Goal: Check status: Check status

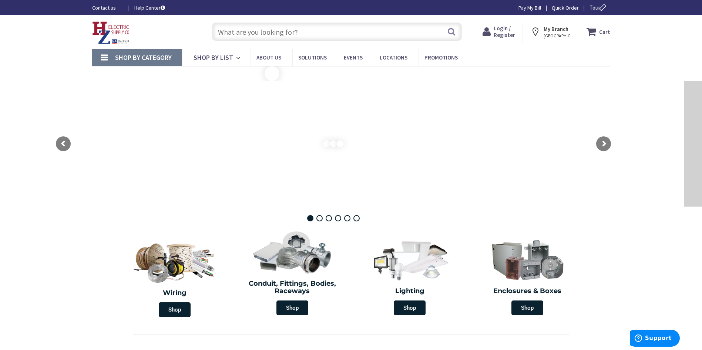
click at [0, 0] on li "Wall Plates" at bounding box center [0, 0] width 0 height 0
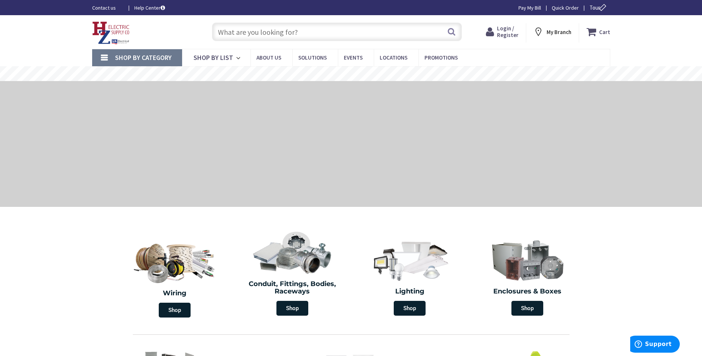
click at [511, 32] on span "Login / Register" at bounding box center [507, 32] width 21 height 14
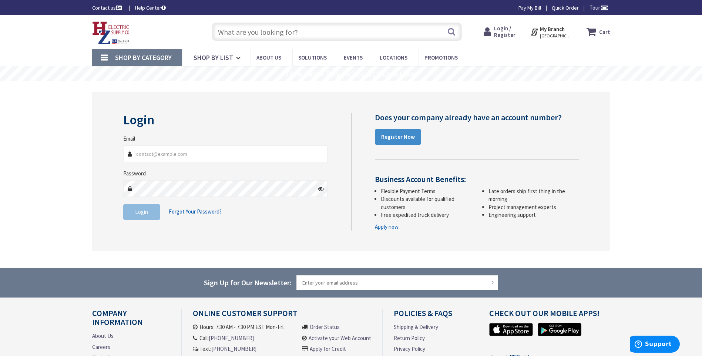
type input "mmottola@mmelectrical.biz"
click at [142, 212] on span "Login" at bounding box center [141, 211] width 13 height 7
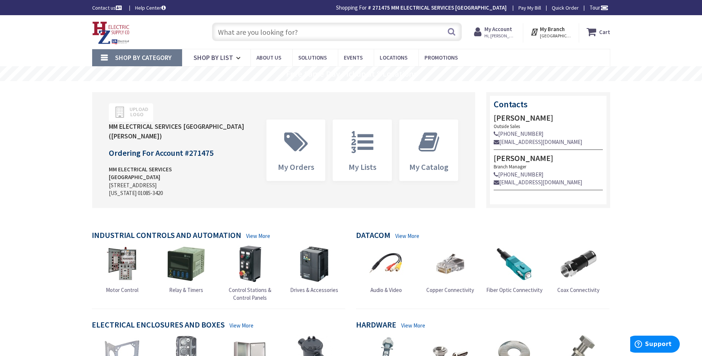
click at [501, 25] on span "My Account Hi, mike" at bounding box center [499, 31] width 31 height 13
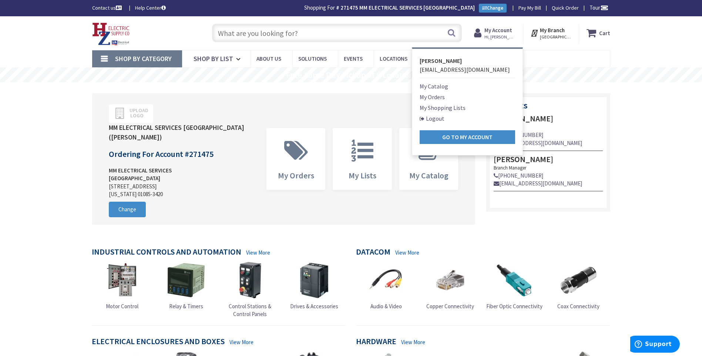
click at [439, 98] on link "My Orders" at bounding box center [431, 96] width 25 height 9
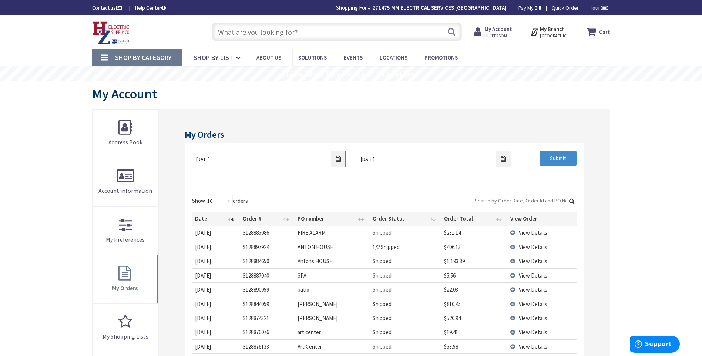
click at [338, 159] on input "9/24/2025" at bounding box center [268, 159] width 153 height 17
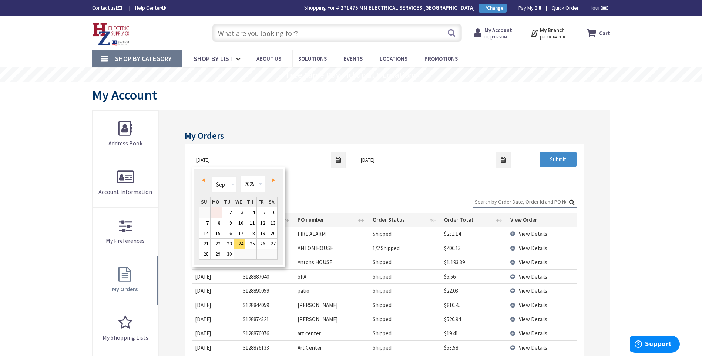
click at [217, 210] on link "1" at bounding box center [215, 212] width 11 height 10
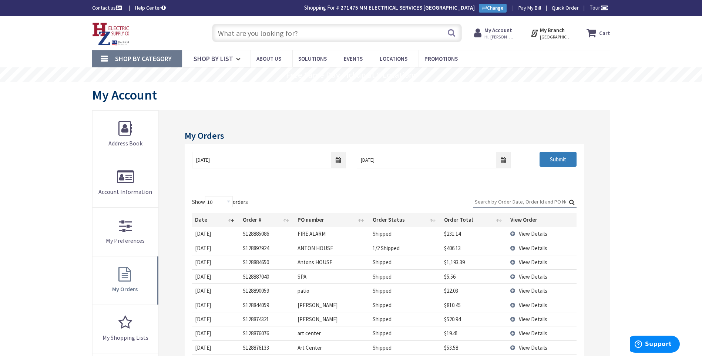
click at [548, 159] on input "Submit" at bounding box center [557, 160] width 37 height 16
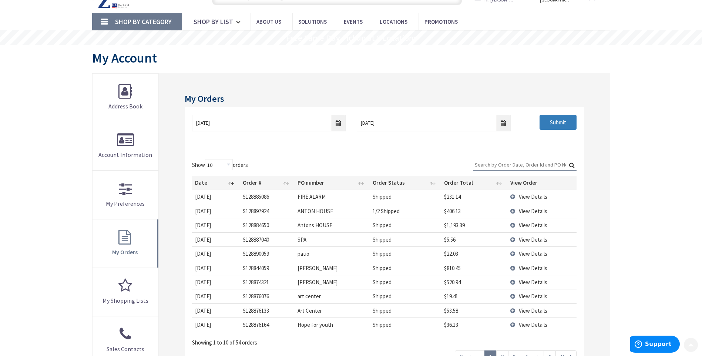
scroll to position [74, 0]
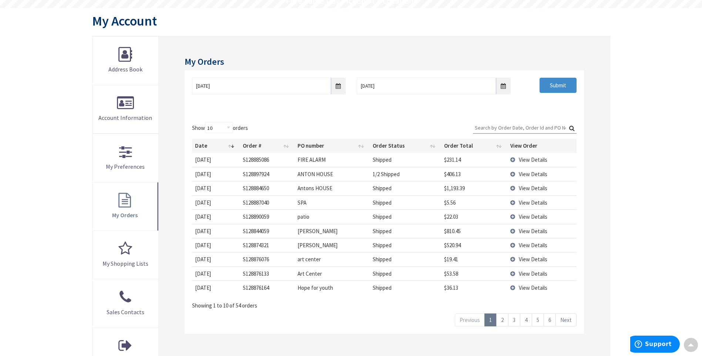
click at [502, 323] on link "2" at bounding box center [502, 319] width 12 height 13
click at [514, 320] on link "3" at bounding box center [514, 319] width 12 height 13
click at [520, 188] on span "View Details" at bounding box center [533, 188] width 28 height 7
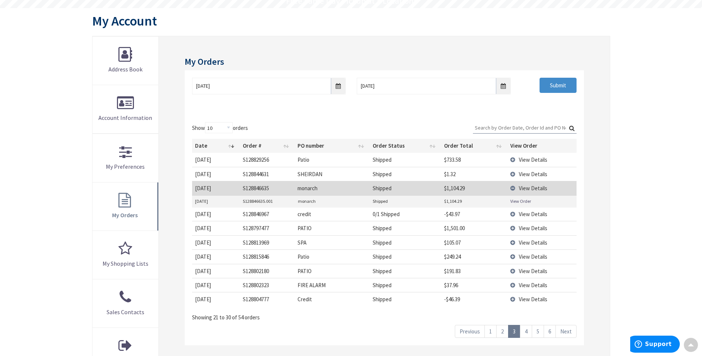
click at [518, 203] on link "View Order" at bounding box center [520, 201] width 21 height 6
click at [523, 327] on link "4" at bounding box center [526, 331] width 12 height 13
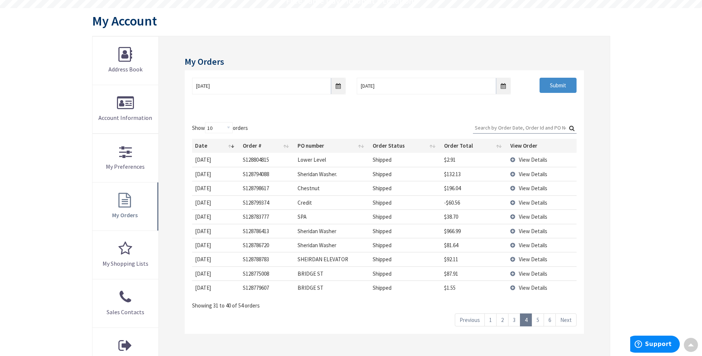
click at [539, 320] on link "5" at bounding box center [537, 319] width 12 height 13
click at [550, 316] on link "6" at bounding box center [549, 319] width 12 height 13
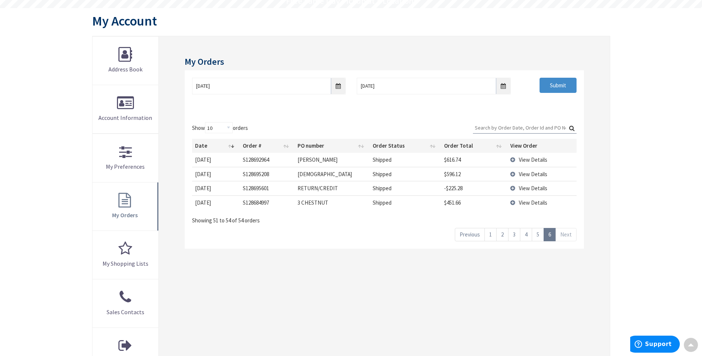
click at [534, 234] on link "5" at bounding box center [537, 234] width 12 height 13
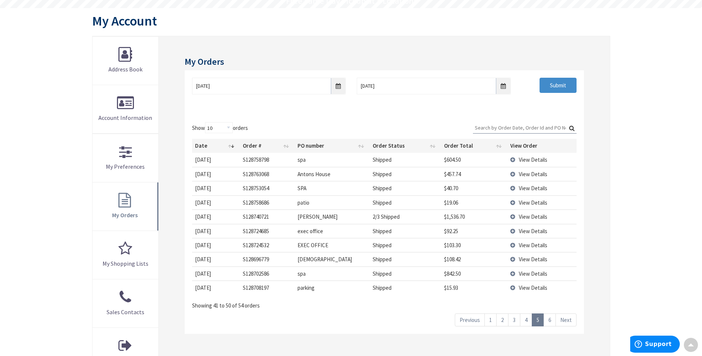
click at [525, 318] on link "4" at bounding box center [526, 319] width 12 height 13
click at [513, 259] on td "View Details" at bounding box center [541, 259] width 69 height 14
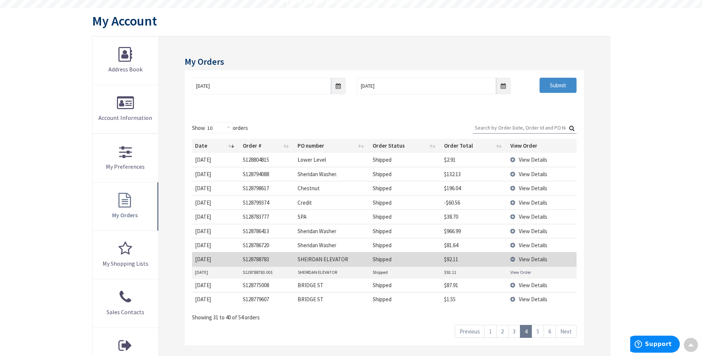
click at [516, 273] on link "View Order" at bounding box center [520, 272] width 21 height 6
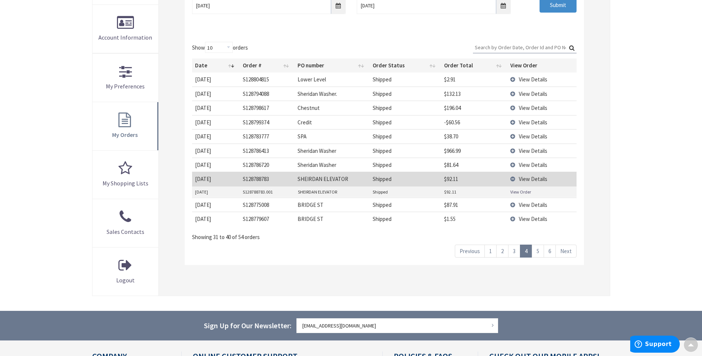
scroll to position [185, 0]
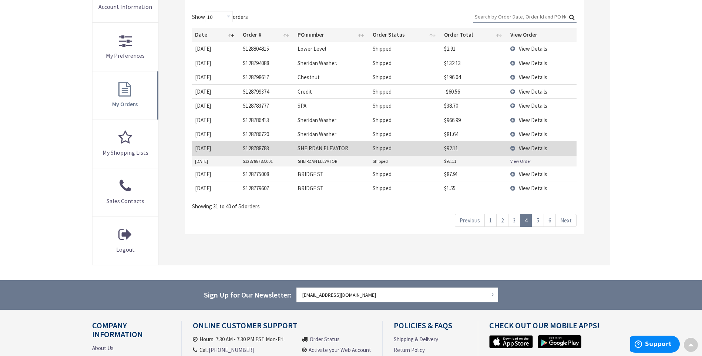
click at [495, 223] on link "1" at bounding box center [490, 220] width 12 height 13
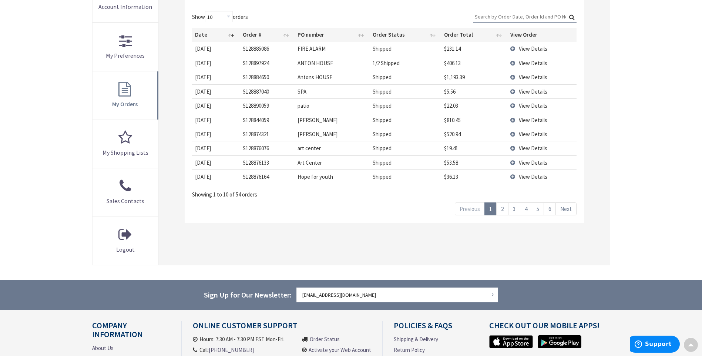
click at [548, 209] on link "6" at bounding box center [549, 208] width 12 height 13
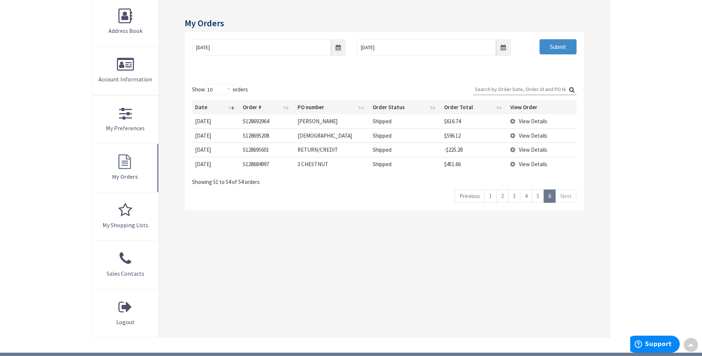
scroll to position [111, 0]
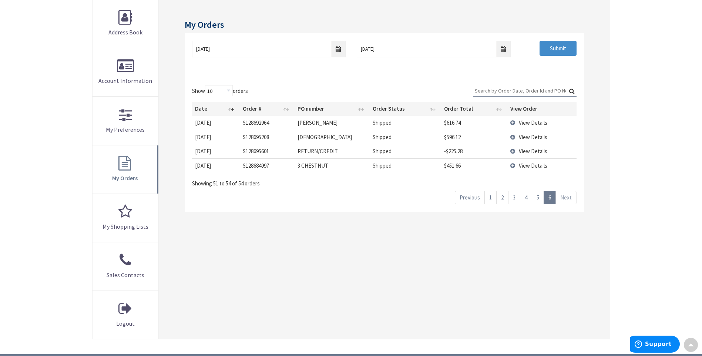
click at [539, 199] on link "5" at bounding box center [537, 197] width 12 height 13
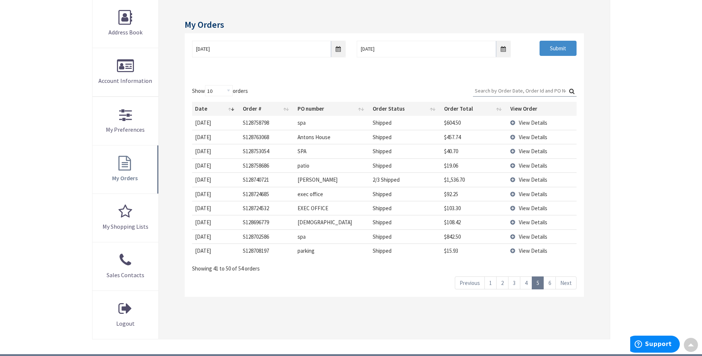
click at [523, 284] on link "4" at bounding box center [526, 282] width 12 height 13
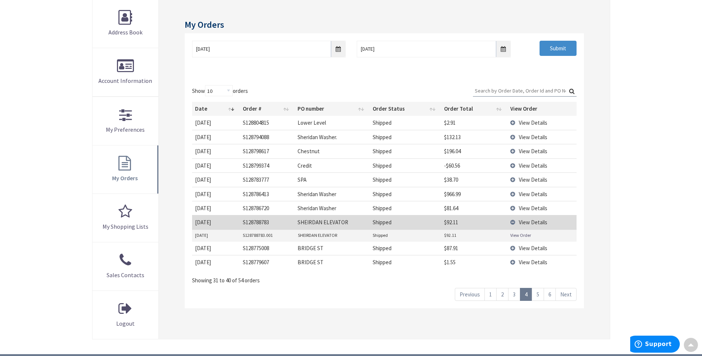
click at [515, 295] on link "3" at bounding box center [514, 294] width 12 height 13
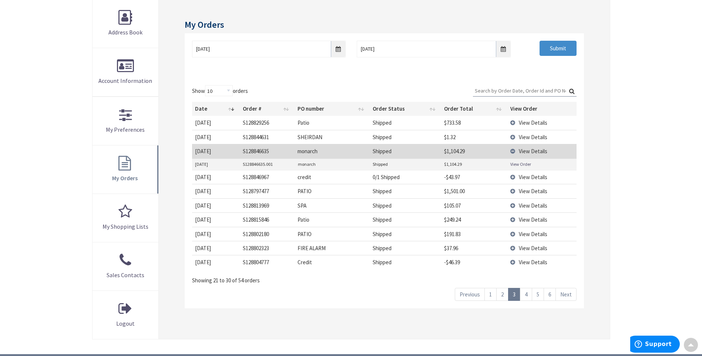
click at [528, 291] on link "4" at bounding box center [526, 294] width 12 height 13
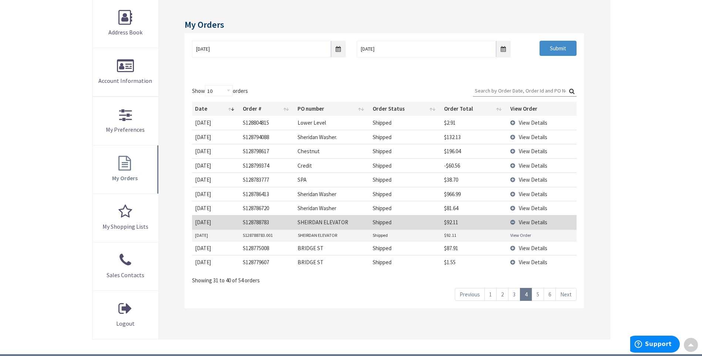
click at [512, 293] on link "3" at bounding box center [514, 294] width 12 height 13
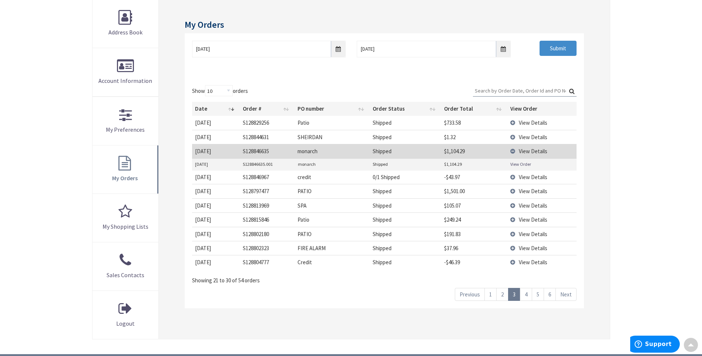
click at [499, 296] on link "2" at bounding box center [502, 294] width 12 height 13
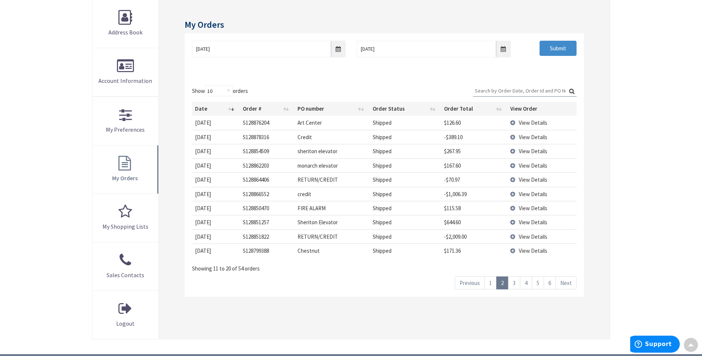
click at [494, 284] on link "1" at bounding box center [490, 282] width 12 height 13
click at [516, 282] on link "3" at bounding box center [514, 282] width 12 height 13
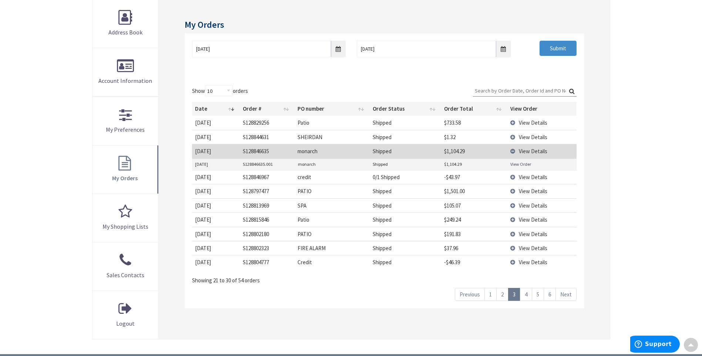
click at [525, 295] on link "4" at bounding box center [526, 294] width 12 height 13
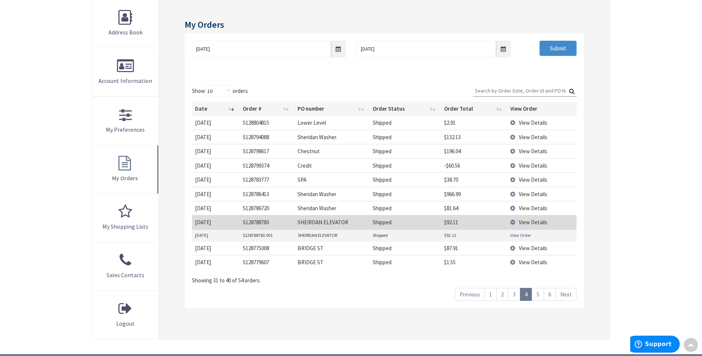
click at [512, 234] on link "View Order" at bounding box center [520, 235] width 21 height 6
click at [540, 295] on link "5" at bounding box center [537, 294] width 12 height 13
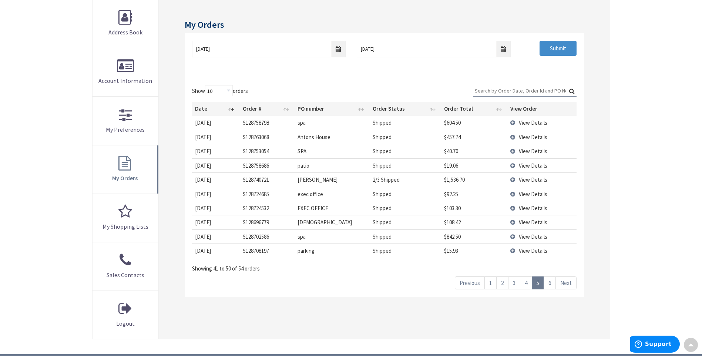
click at [518, 283] on link "3" at bounding box center [514, 282] width 12 height 13
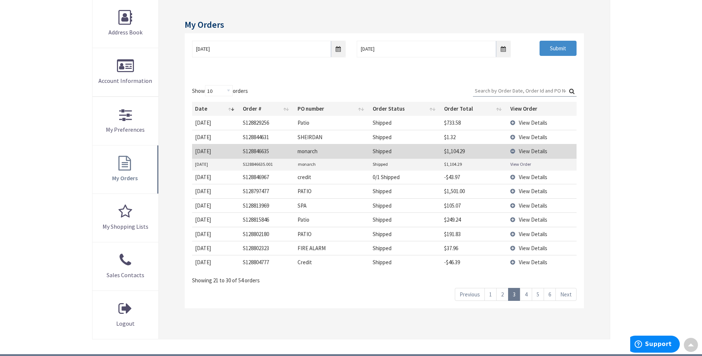
click at [501, 298] on link "2" at bounding box center [502, 294] width 12 height 13
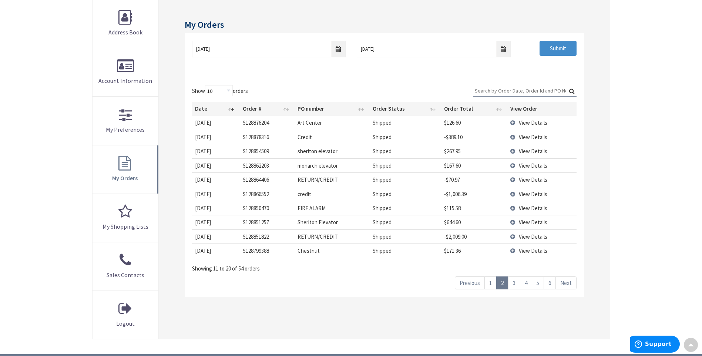
click at [513, 223] on td "View Details" at bounding box center [541, 222] width 69 height 14
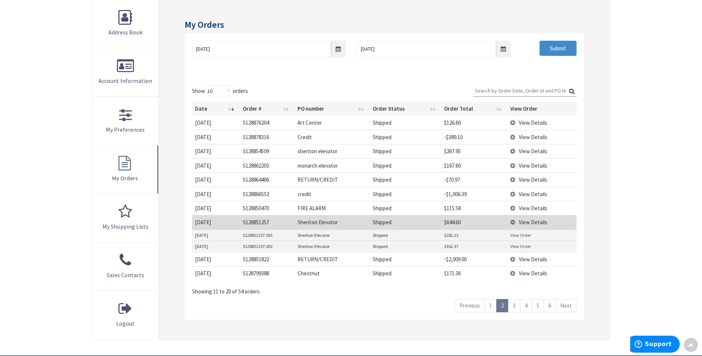
click at [514, 223] on td "View Details" at bounding box center [541, 222] width 69 height 14
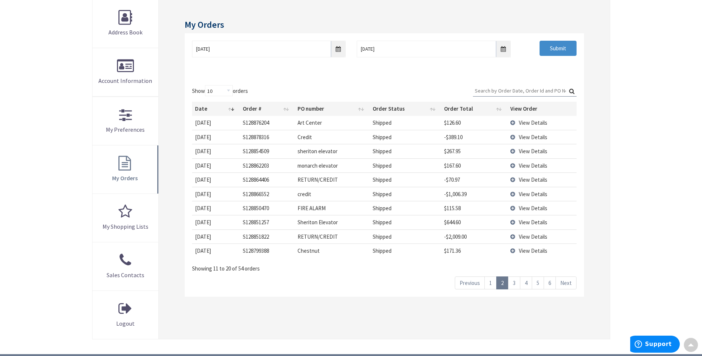
click at [513, 222] on td "View Details" at bounding box center [541, 222] width 69 height 14
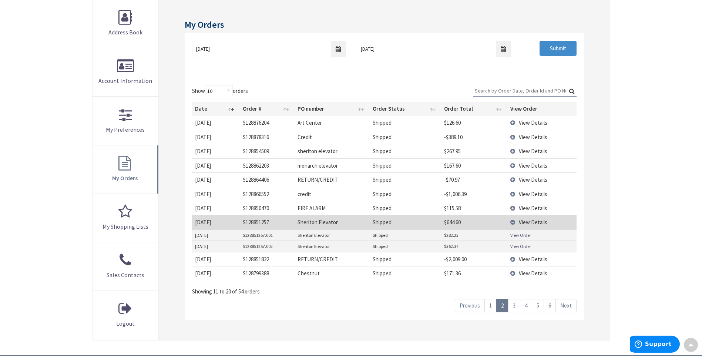
click at [521, 246] on link "View Order" at bounding box center [520, 246] width 21 height 6
click at [343, 54] on input "09/01/2025" at bounding box center [268, 49] width 153 height 17
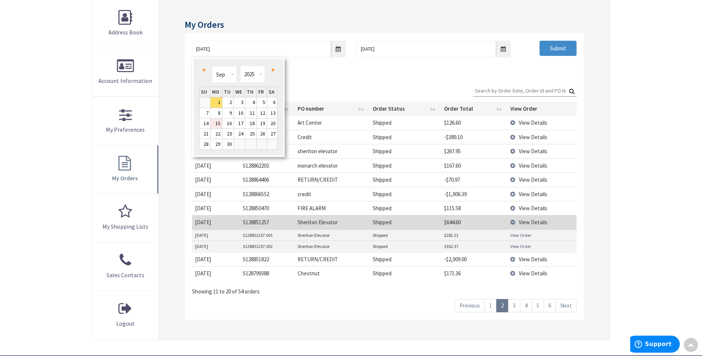
click at [216, 125] on link "15" at bounding box center [215, 123] width 11 height 10
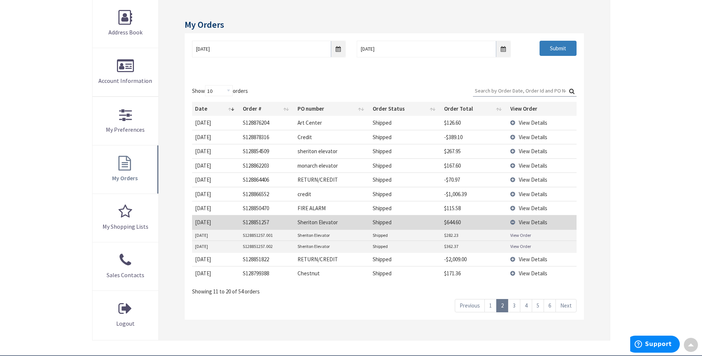
click at [570, 47] on input "Submit" at bounding box center [557, 49] width 37 height 16
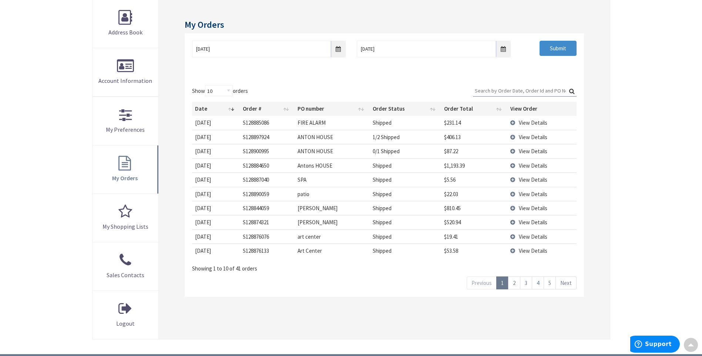
click at [512, 122] on td "View Details" at bounding box center [541, 123] width 69 height 14
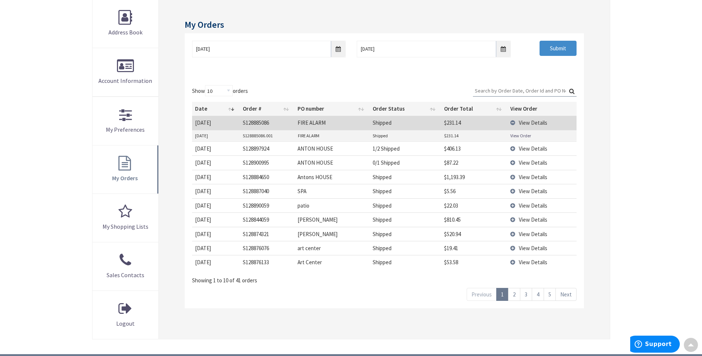
click at [521, 136] on link "View Order" at bounding box center [520, 135] width 21 height 6
click at [513, 297] on link "2" at bounding box center [514, 294] width 12 height 13
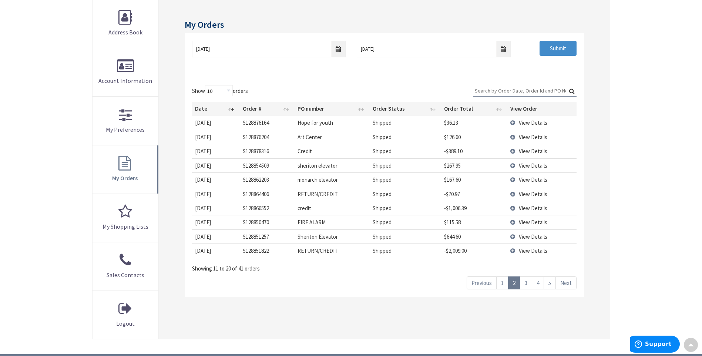
click at [504, 286] on link "1" at bounding box center [502, 282] width 12 height 13
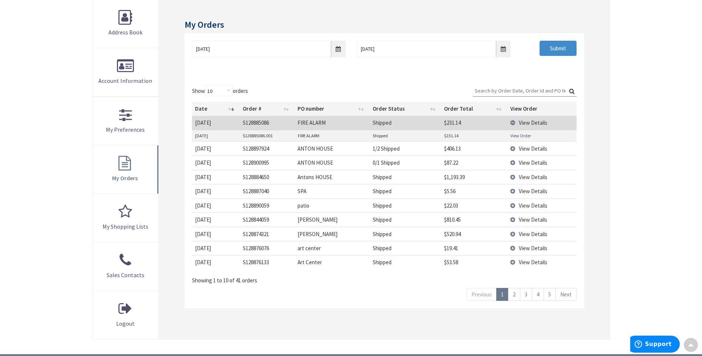
click at [515, 298] on link "2" at bounding box center [514, 294] width 12 height 13
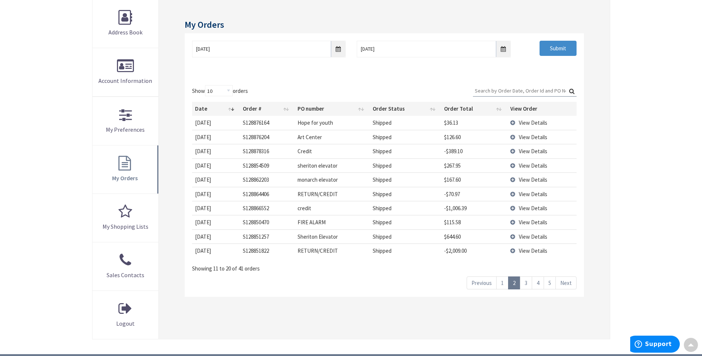
click at [523, 279] on link "3" at bounding box center [526, 282] width 12 height 13
click at [516, 284] on link "2" at bounding box center [514, 282] width 12 height 13
click at [528, 283] on link "3" at bounding box center [526, 282] width 12 height 13
click at [539, 281] on link "4" at bounding box center [537, 282] width 12 height 13
click at [551, 286] on link "5" at bounding box center [549, 282] width 12 height 13
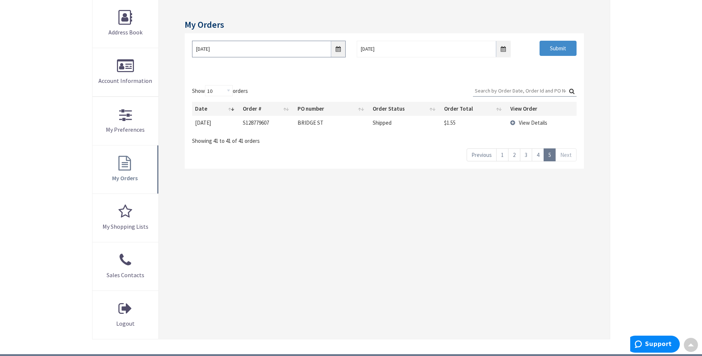
click at [336, 53] on input "09/15/2025" at bounding box center [268, 49] width 153 height 17
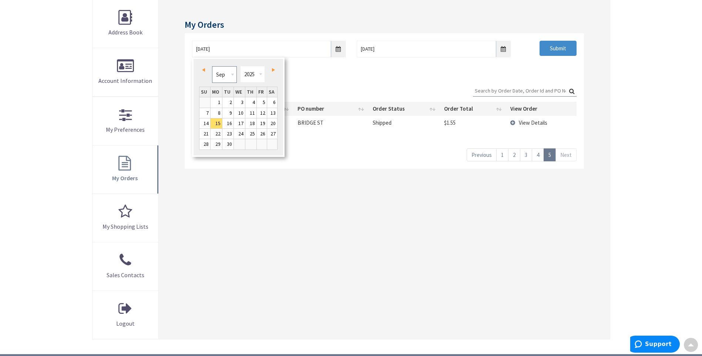
click at [234, 73] on select "Jan Feb Mar Apr May Jun Jul Aug Sep Oct Nov Dec" at bounding box center [224, 74] width 25 height 17
click at [262, 101] on link "1" at bounding box center [262, 102] width 10 height 10
type input "08/01/2025"
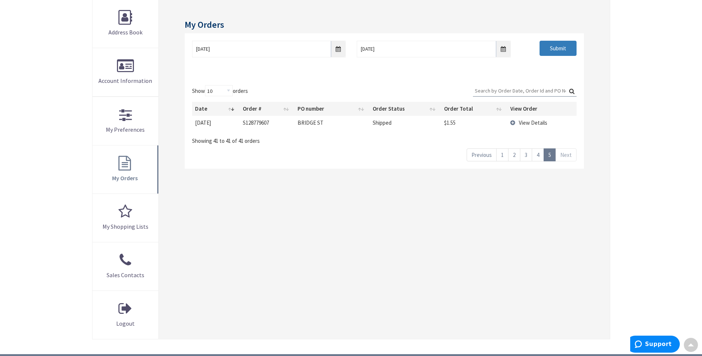
click at [553, 54] on input "Submit" at bounding box center [557, 49] width 37 height 16
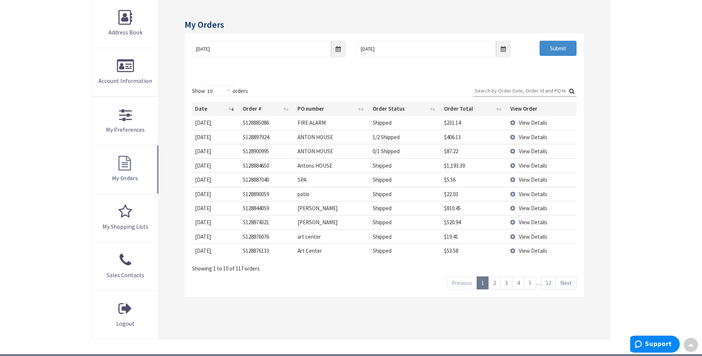
click at [510, 138] on td "View Details" at bounding box center [541, 137] width 69 height 14
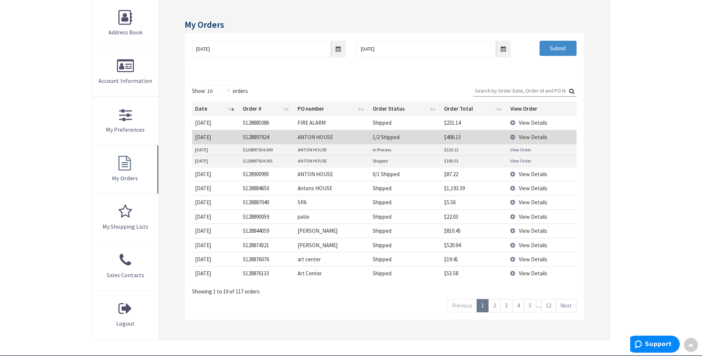
click at [510, 173] on td "View Details" at bounding box center [541, 174] width 69 height 14
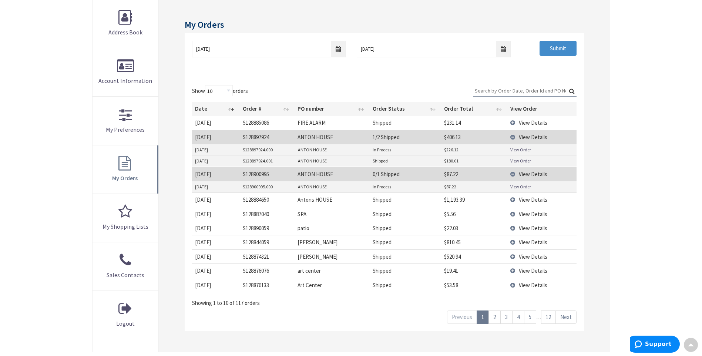
click at [513, 200] on td "View Details" at bounding box center [541, 199] width 69 height 14
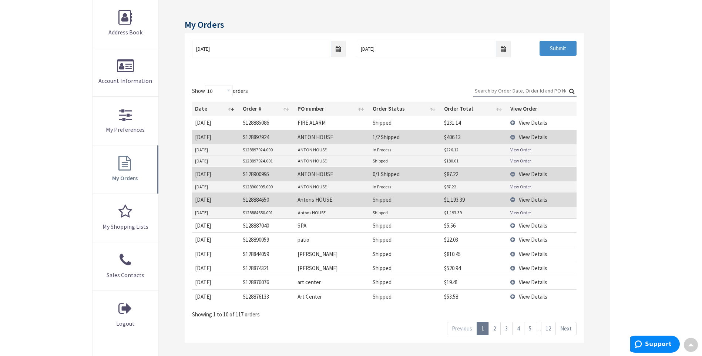
click at [512, 254] on td "View Details" at bounding box center [541, 254] width 69 height 14
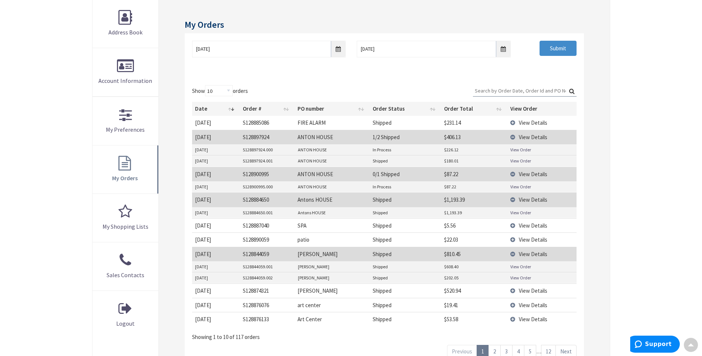
click at [509, 290] on td "View Details" at bounding box center [541, 290] width 69 height 14
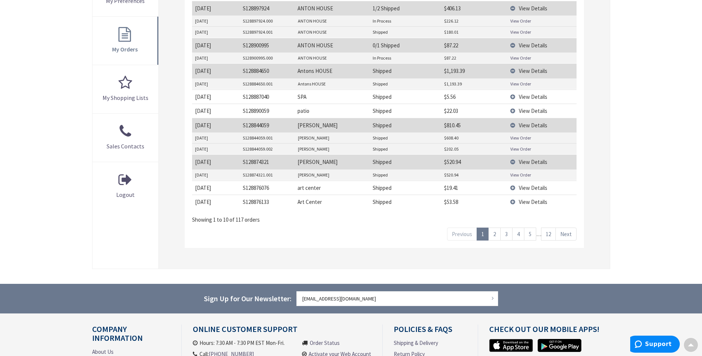
scroll to position [259, 0]
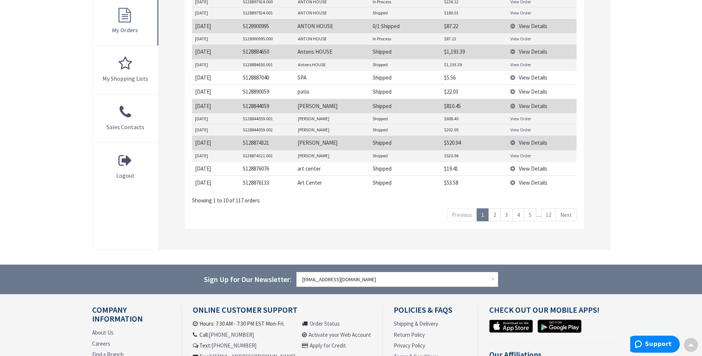
click at [494, 215] on link "2" at bounding box center [494, 214] width 12 height 13
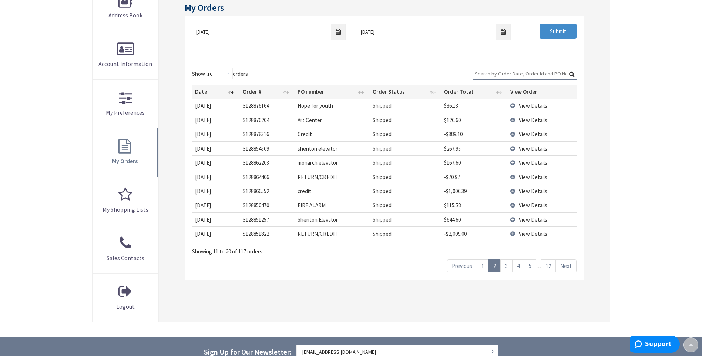
scroll to position [111, 0]
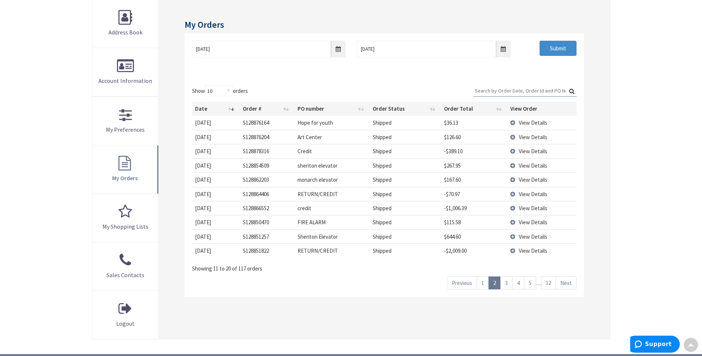
click at [506, 283] on link "3" at bounding box center [506, 282] width 12 height 13
click at [519, 284] on link "4" at bounding box center [518, 282] width 12 height 13
click at [533, 285] on link "5" at bounding box center [530, 282] width 12 height 13
click at [513, 150] on td "View Details" at bounding box center [541, 151] width 69 height 14
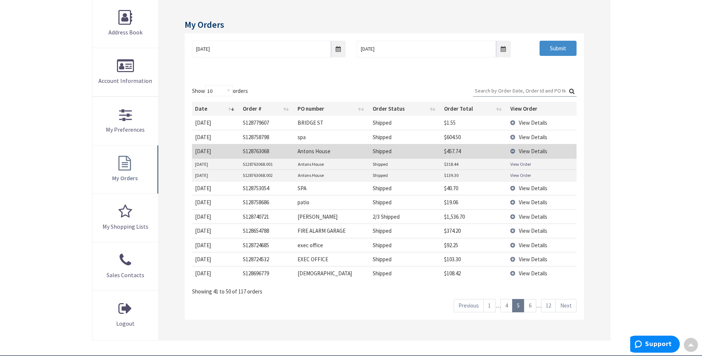
click at [512, 215] on td "View Details" at bounding box center [541, 216] width 69 height 14
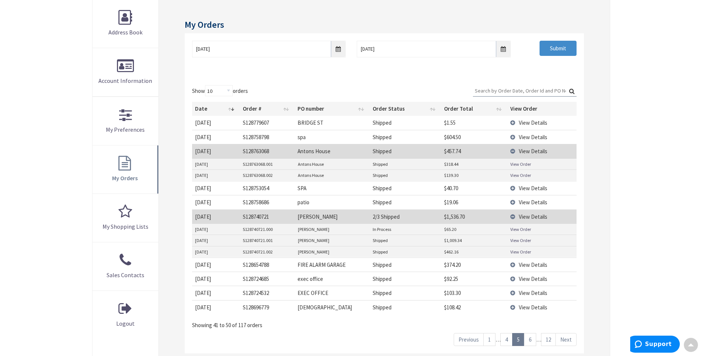
click at [531, 341] on link "6" at bounding box center [530, 339] width 12 height 13
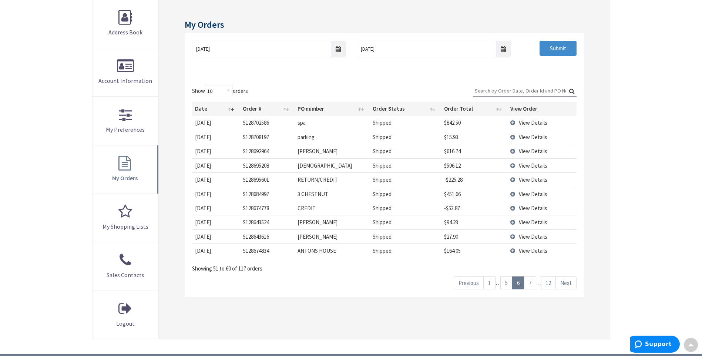
click at [514, 152] on td "View Details" at bounding box center [541, 151] width 69 height 14
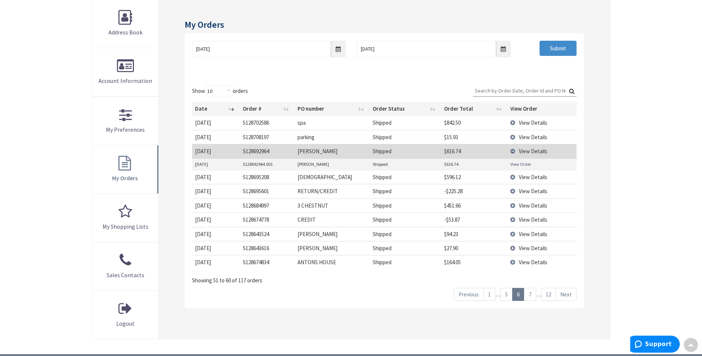
click at [511, 233] on td "View Details" at bounding box center [541, 234] width 69 height 14
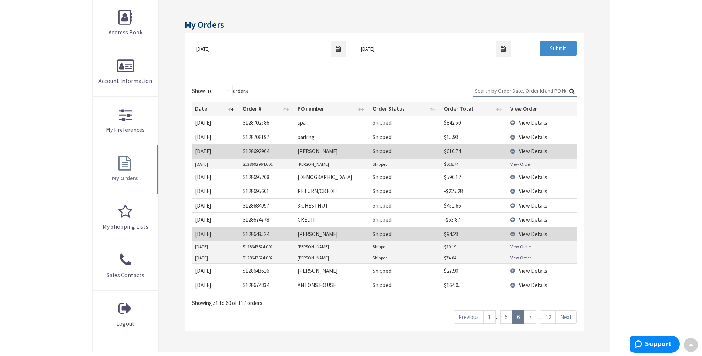
click at [510, 270] on td "View Details" at bounding box center [541, 270] width 69 height 14
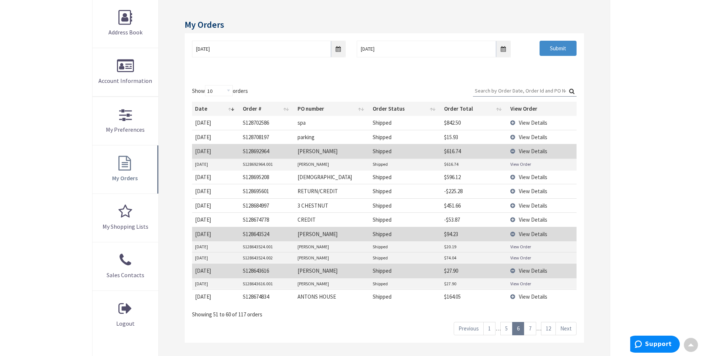
click at [512, 297] on td "View Details" at bounding box center [541, 296] width 69 height 14
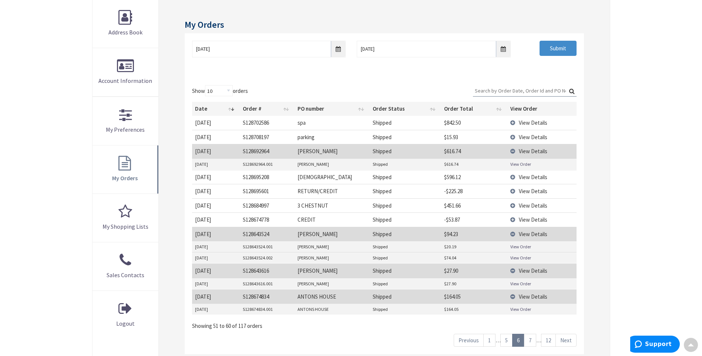
click at [531, 339] on link "7" at bounding box center [530, 340] width 12 height 13
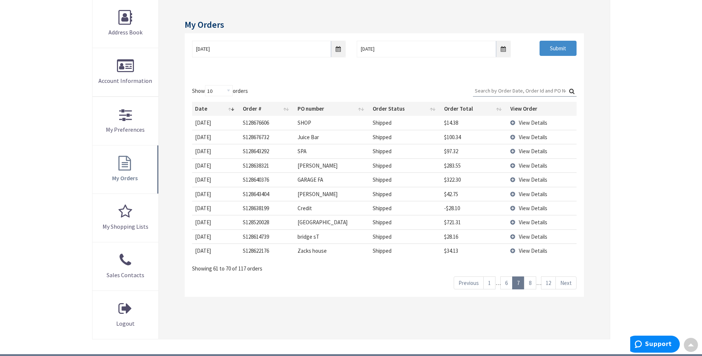
click at [513, 164] on td "View Details" at bounding box center [541, 165] width 69 height 14
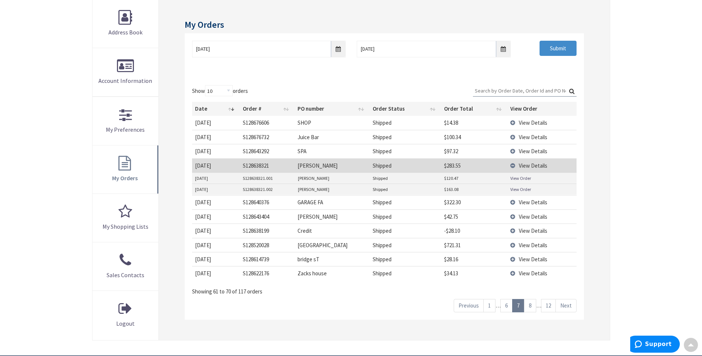
click at [529, 305] on link "8" at bounding box center [530, 305] width 12 height 13
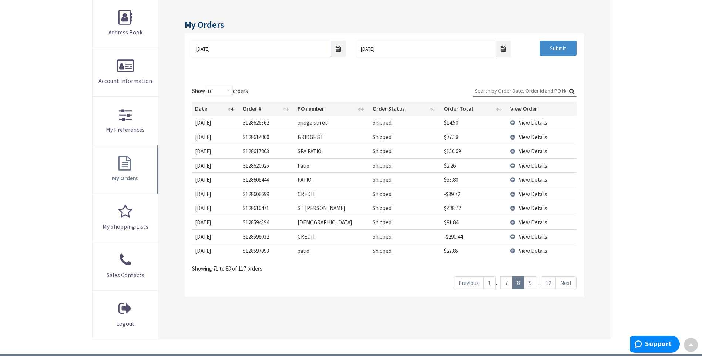
click at [529, 283] on link "9" at bounding box center [530, 282] width 12 height 13
click at [517, 284] on link "10" at bounding box center [519, 282] width 15 height 13
click at [536, 283] on link "11" at bounding box center [533, 282] width 15 height 13
click at [550, 284] on link "12" at bounding box center [548, 282] width 15 height 13
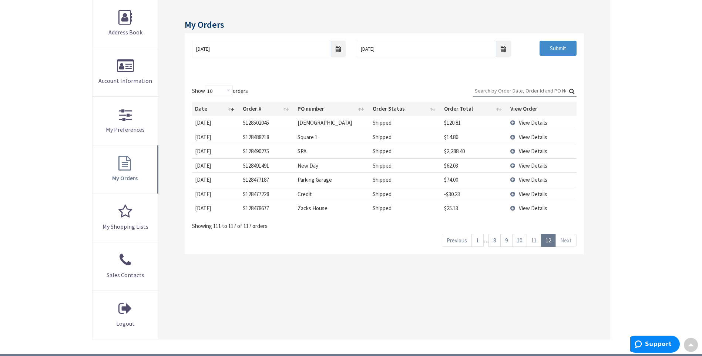
click at [538, 242] on link "11" at bounding box center [533, 240] width 15 height 13
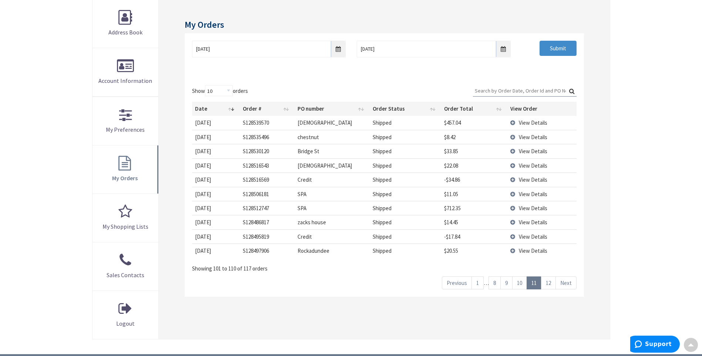
click at [519, 282] on link "10" at bounding box center [519, 282] width 15 height 13
click at [504, 286] on link "9" at bounding box center [506, 282] width 12 height 13
click at [497, 286] on link "8" at bounding box center [494, 282] width 12 height 13
click at [504, 286] on link "7" at bounding box center [506, 282] width 12 height 13
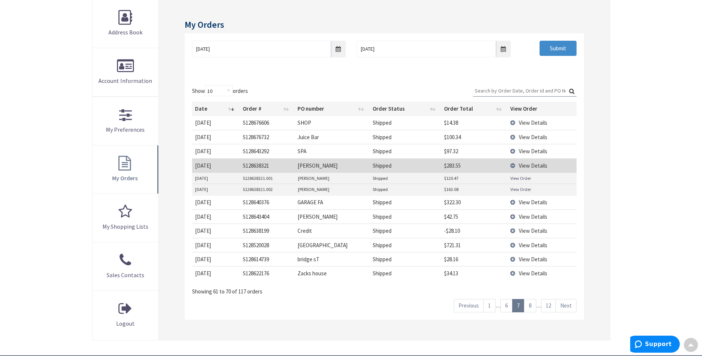
click at [521, 190] on link "View Order" at bounding box center [520, 189] width 21 height 6
click at [528, 178] on link "View Order" at bounding box center [520, 178] width 21 height 6
click at [504, 305] on link "6" at bounding box center [506, 305] width 12 height 13
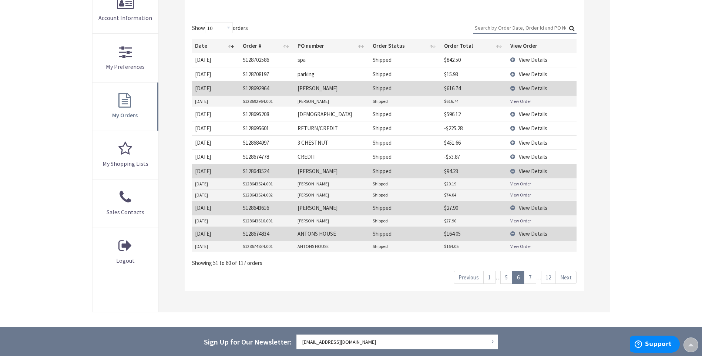
scroll to position [185, 0]
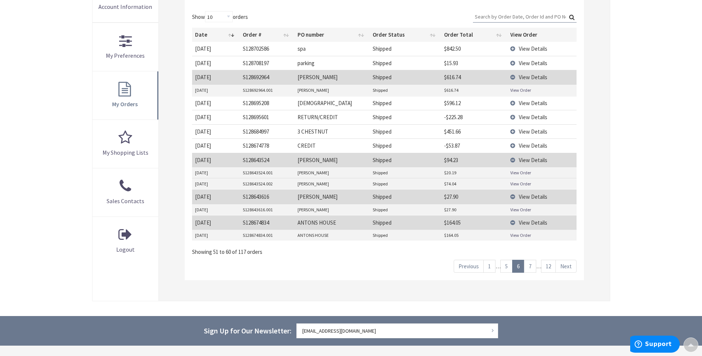
click at [524, 236] on link "View Order" at bounding box center [520, 235] width 21 height 6
click at [517, 208] on link "View Order" at bounding box center [520, 209] width 21 height 6
click at [526, 182] on link "View Order" at bounding box center [520, 183] width 21 height 6
click at [521, 173] on link "View Order" at bounding box center [520, 172] width 21 height 6
click at [520, 91] on link "View Order" at bounding box center [520, 90] width 21 height 6
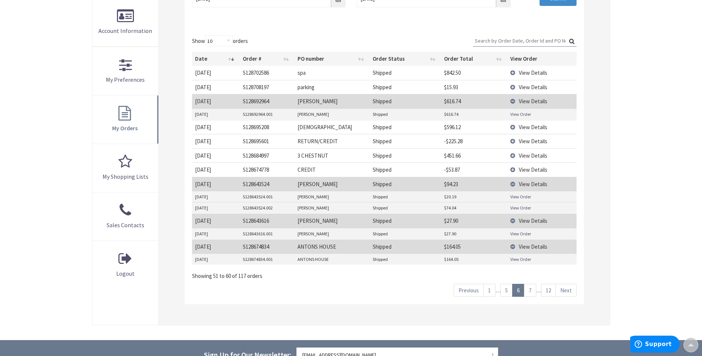
scroll to position [148, 0]
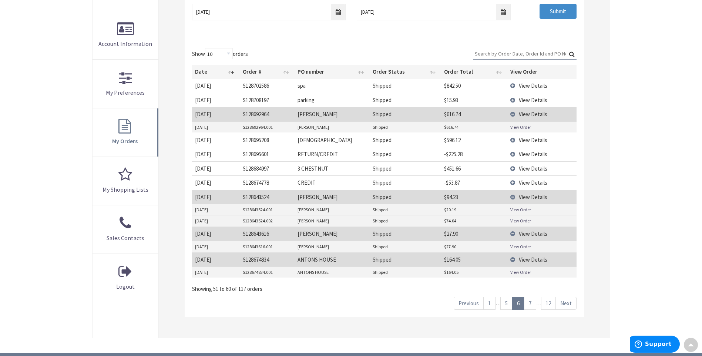
click at [504, 304] on link "5" at bounding box center [506, 303] width 12 height 13
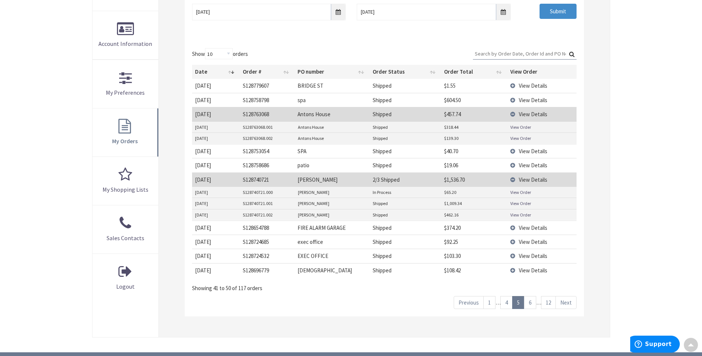
click at [521, 215] on link "View Order" at bounding box center [520, 215] width 21 height 6
click at [519, 202] on link "View Order" at bounding box center [520, 203] width 21 height 6
click at [522, 193] on link "View Order" at bounding box center [520, 192] width 21 height 6
click at [521, 137] on link "View Order" at bounding box center [520, 138] width 21 height 6
click at [516, 125] on link "View Order" at bounding box center [520, 127] width 21 height 6
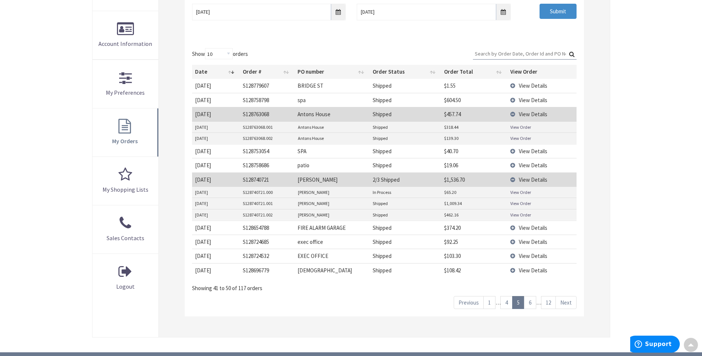
click at [503, 305] on link "4" at bounding box center [506, 302] width 12 height 13
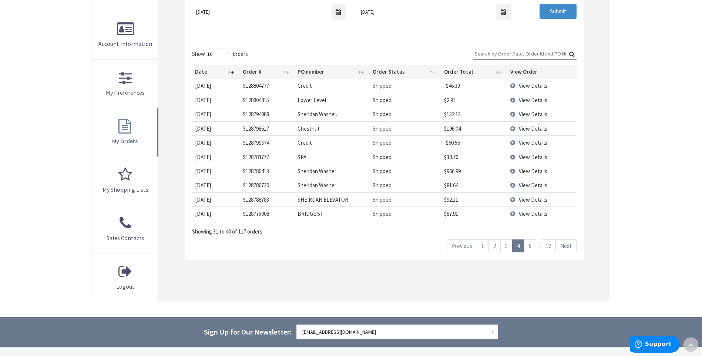
click at [503, 245] on link "3" at bounding box center [506, 245] width 12 height 13
click at [492, 247] on link "2" at bounding box center [494, 245] width 12 height 13
click at [480, 246] on link "1" at bounding box center [482, 245] width 12 height 13
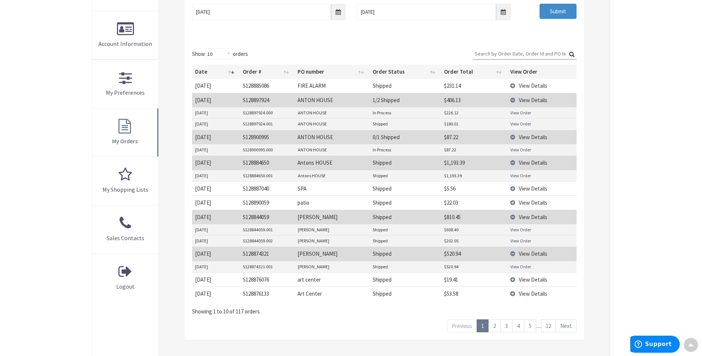
click at [519, 264] on link "View Order" at bounding box center [520, 266] width 21 height 6
click at [530, 240] on link "View Order" at bounding box center [520, 240] width 21 height 6
click at [521, 230] on link "View Order" at bounding box center [520, 229] width 21 height 6
click at [521, 174] on link "View Order" at bounding box center [520, 175] width 21 height 6
click at [526, 149] on link "View Order" at bounding box center [520, 149] width 21 height 6
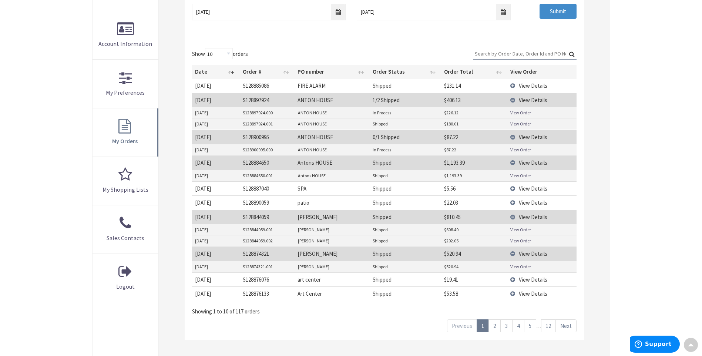
click at [519, 124] on link "View Order" at bounding box center [520, 124] width 21 height 6
click at [524, 111] on link "View Order" at bounding box center [520, 112] width 21 height 6
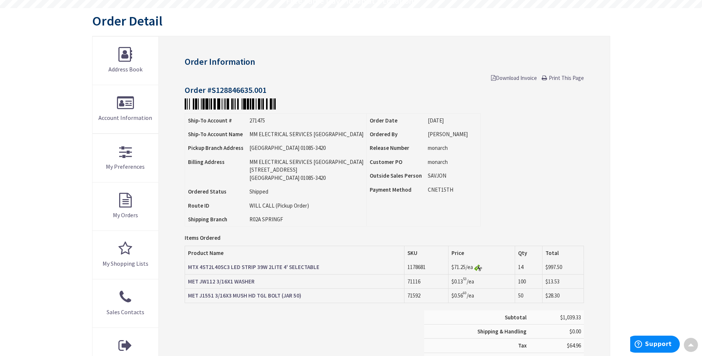
scroll to position [75, 0]
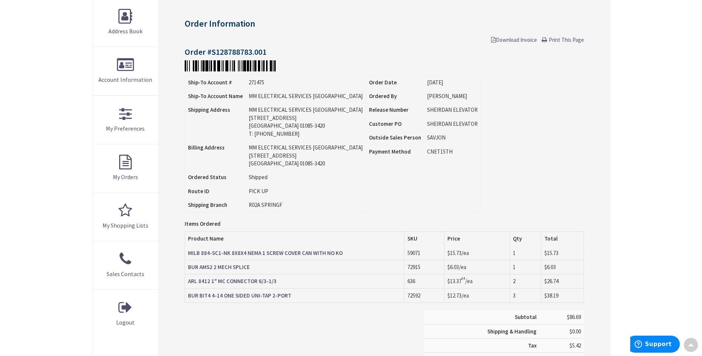
scroll to position [112, 0]
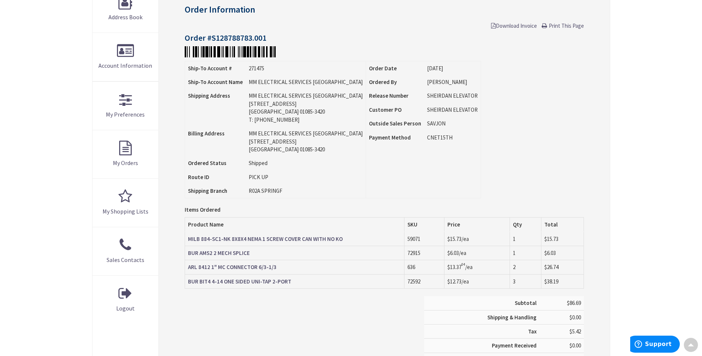
scroll to position [38, 0]
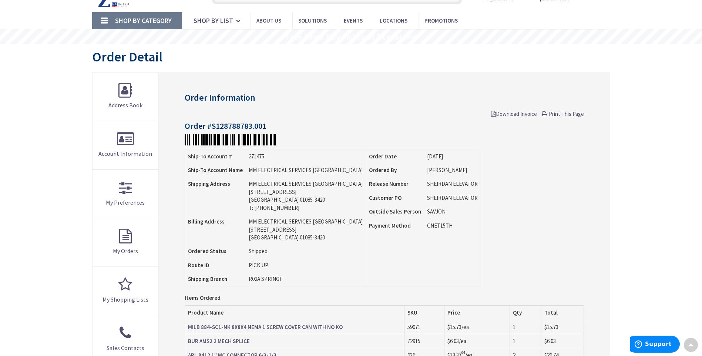
click at [507, 114] on span "Download Invoice" at bounding box center [514, 113] width 46 height 7
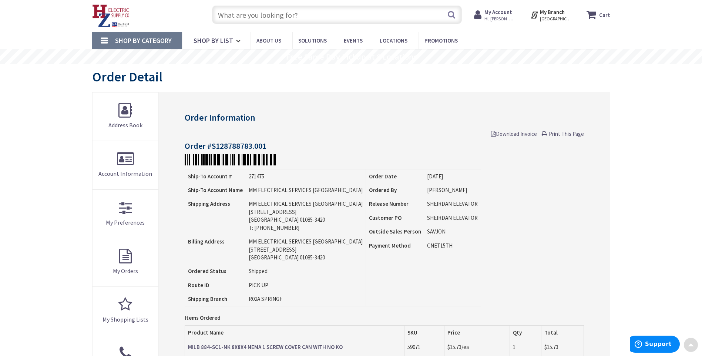
scroll to position [0, 0]
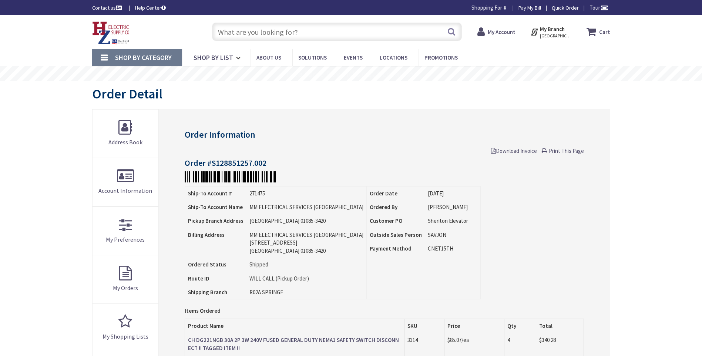
click at [506, 149] on span "Download Invoice" at bounding box center [514, 150] width 46 height 7
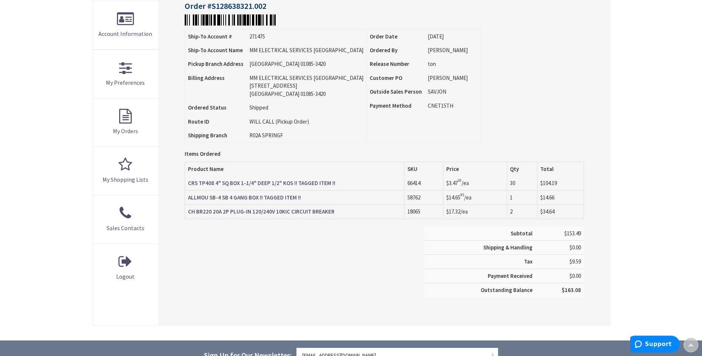
scroll to position [74, 0]
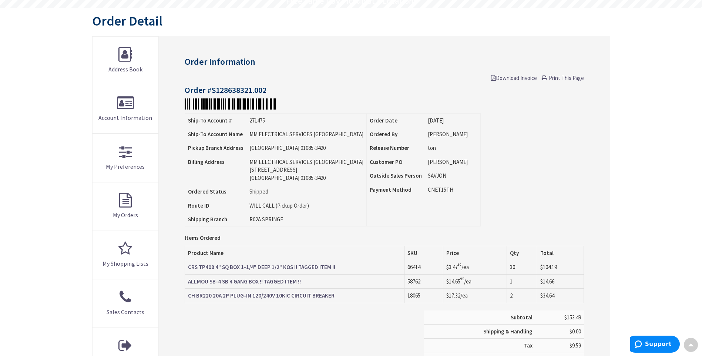
click at [568, 79] on span "Print This Page" at bounding box center [565, 77] width 35 height 7
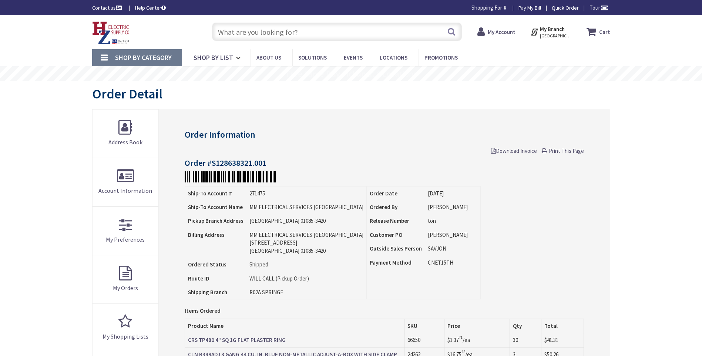
drag, startPoint x: 0, startPoint y: 0, endPoint x: 566, endPoint y: 150, distance: 585.5
click at [566, 150] on span "Print This Page" at bounding box center [565, 150] width 35 height 7
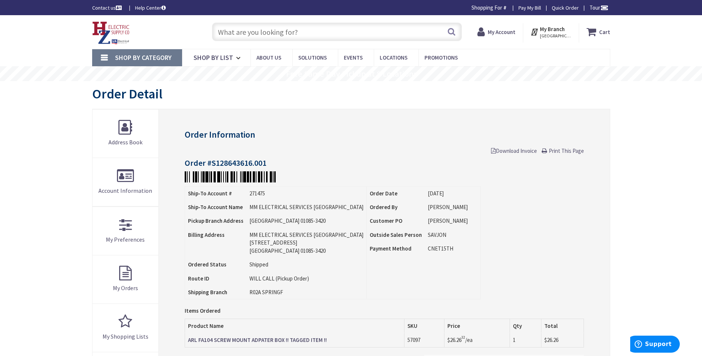
click at [565, 151] on span "Print This Page" at bounding box center [565, 150] width 35 height 7
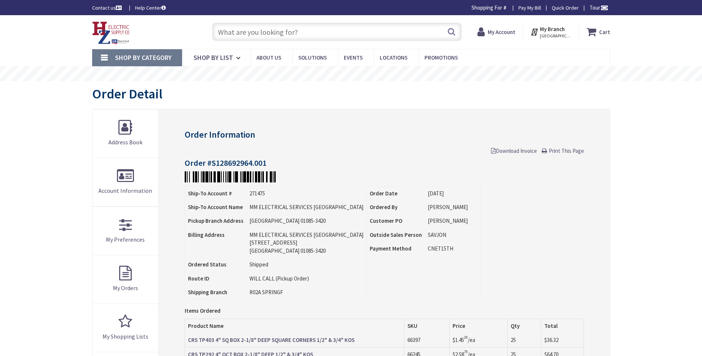
click at [562, 151] on span "Print This Page" at bounding box center [565, 150] width 35 height 7
drag, startPoint x: 0, startPoint y: 0, endPoint x: 572, endPoint y: 154, distance: 592.6
click at [572, 154] on link "Print This Page" at bounding box center [562, 151] width 42 height 8
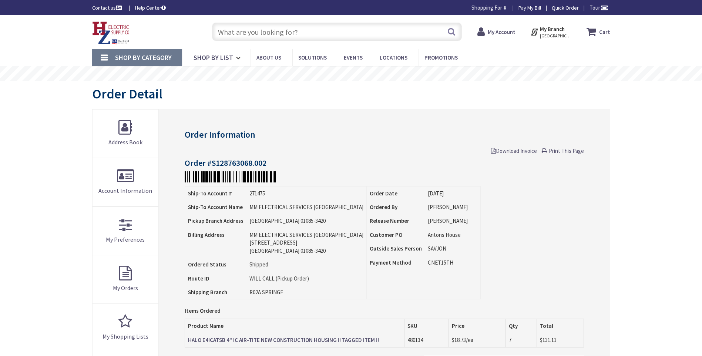
click at [556, 148] on span "Print This Page" at bounding box center [565, 150] width 35 height 7
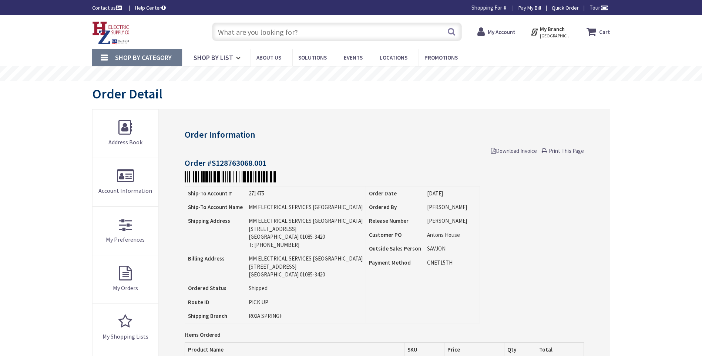
click at [556, 150] on span "Print This Page" at bounding box center [565, 150] width 35 height 7
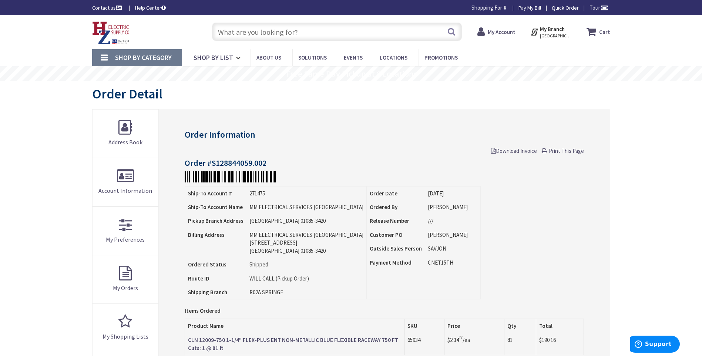
drag, startPoint x: 0, startPoint y: 0, endPoint x: 64, endPoint y: 316, distance: 322.3
click at [561, 150] on span "Print This Page" at bounding box center [565, 150] width 35 height 7
click at [569, 150] on span "Print This Page" at bounding box center [565, 150] width 35 height 7
click at [576, 152] on span "Print This Page" at bounding box center [565, 150] width 35 height 7
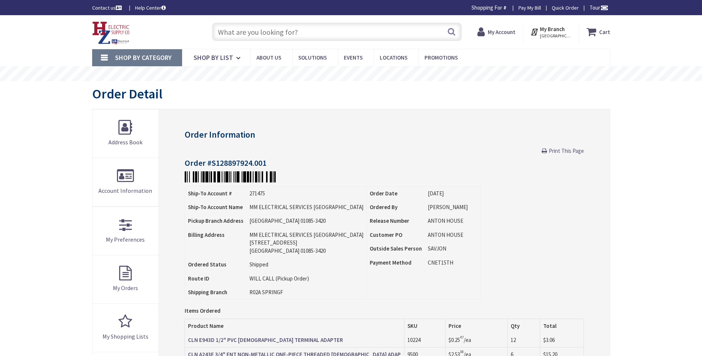
click at [562, 150] on span "Print This Page" at bounding box center [565, 150] width 35 height 7
